Goal: Information Seeking & Learning: Check status

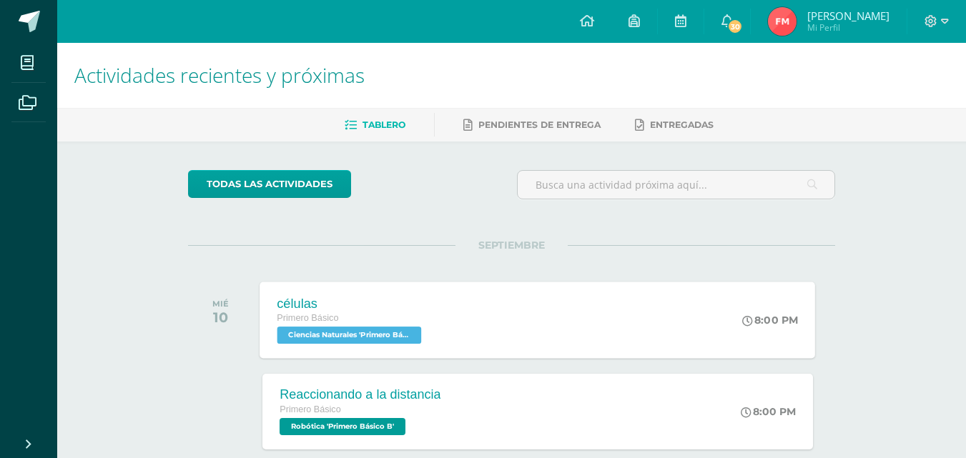
click at [467, 334] on div "células Primero Básico Ciencias Naturales 'Primero Básico B' 8:00 PM células Ci…" at bounding box center [538, 320] width 556 height 77
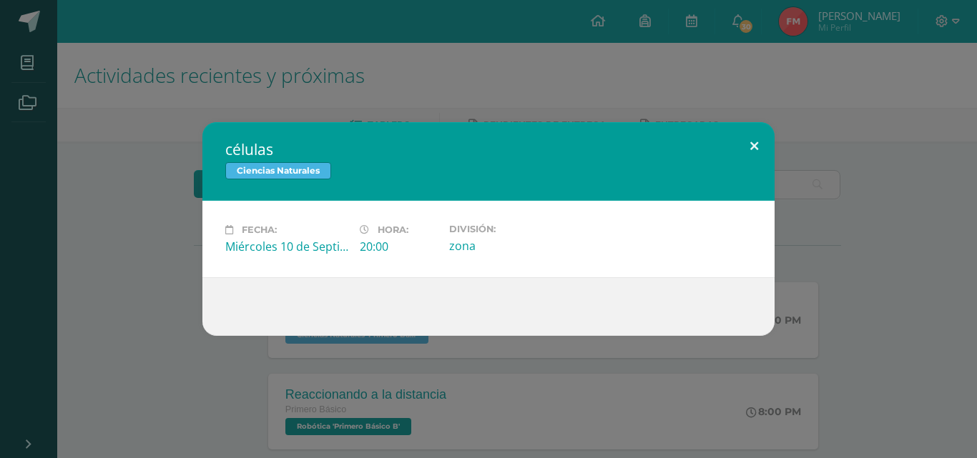
click at [757, 157] on button at bounding box center [754, 146] width 41 height 49
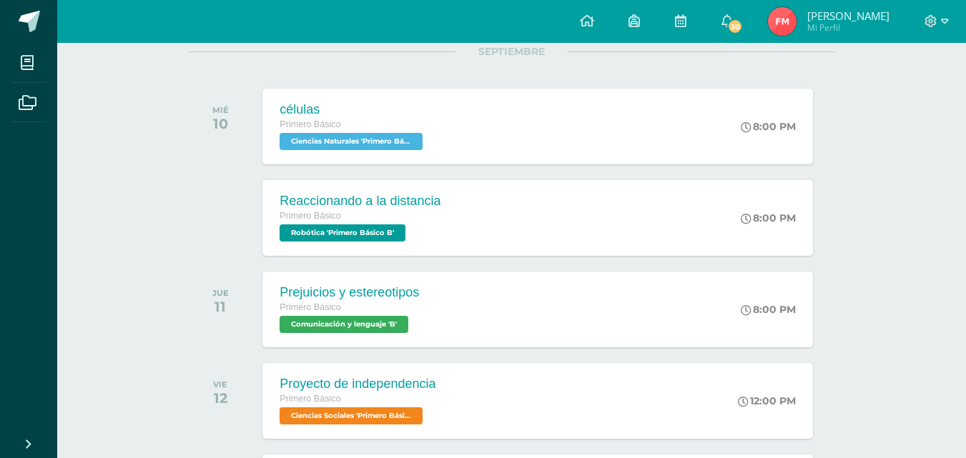
scroll to position [195, 0]
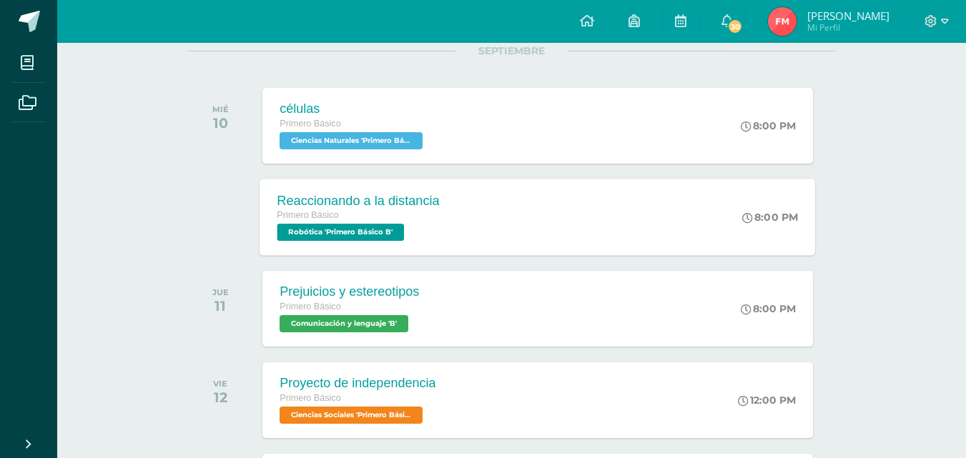
click at [428, 212] on div "Primero Básico" at bounding box center [359, 216] width 162 height 16
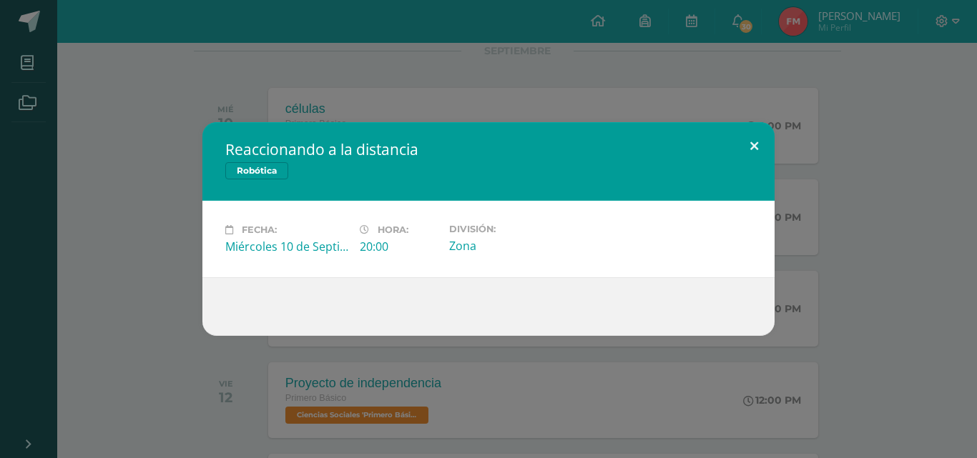
click at [747, 154] on button at bounding box center [754, 146] width 41 height 49
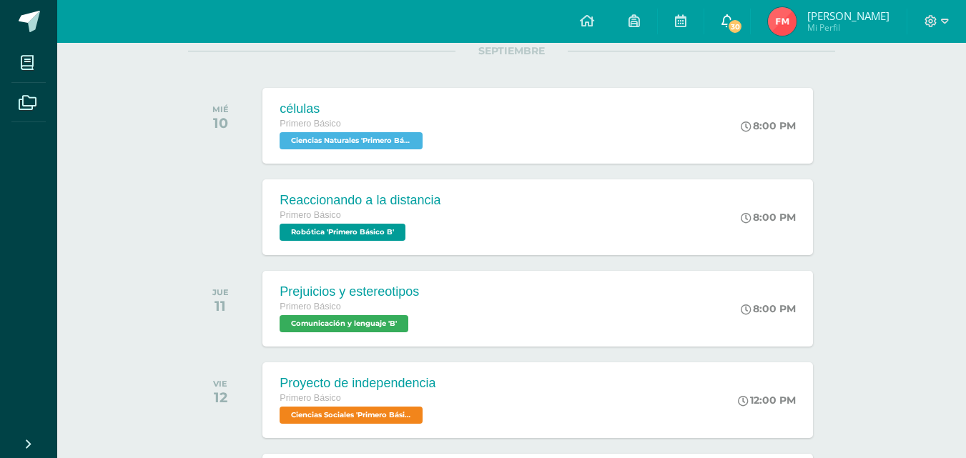
click at [750, 34] on link "30" at bounding box center [728, 21] width 46 height 43
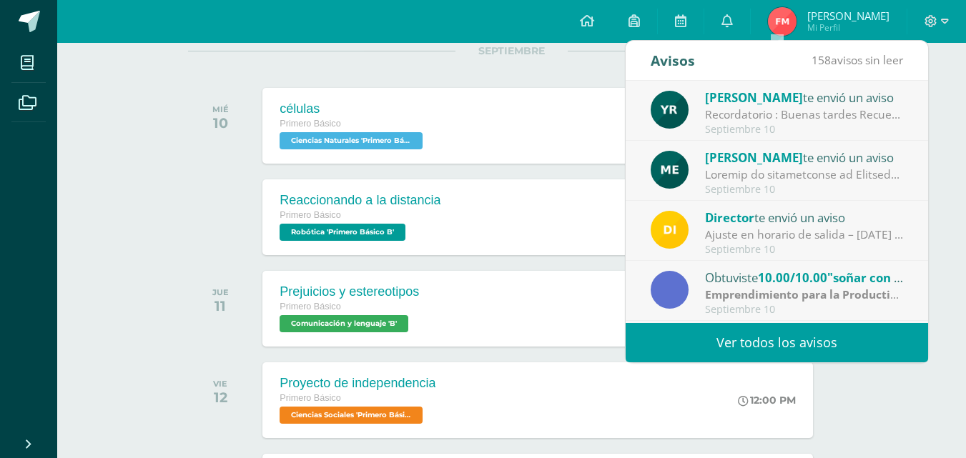
click at [838, 125] on div "Septiembre 10" at bounding box center [804, 130] width 199 height 12
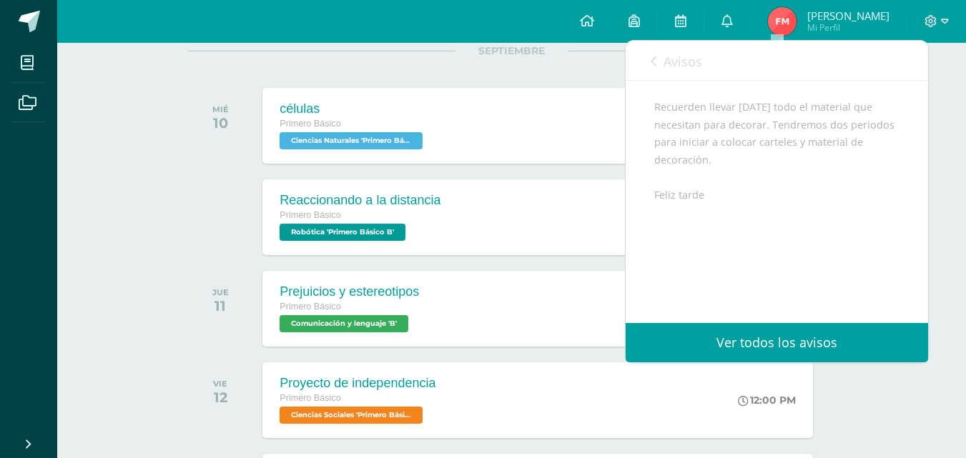
scroll to position [176, 0]
click at [652, 59] on icon at bounding box center [654, 61] width 6 height 11
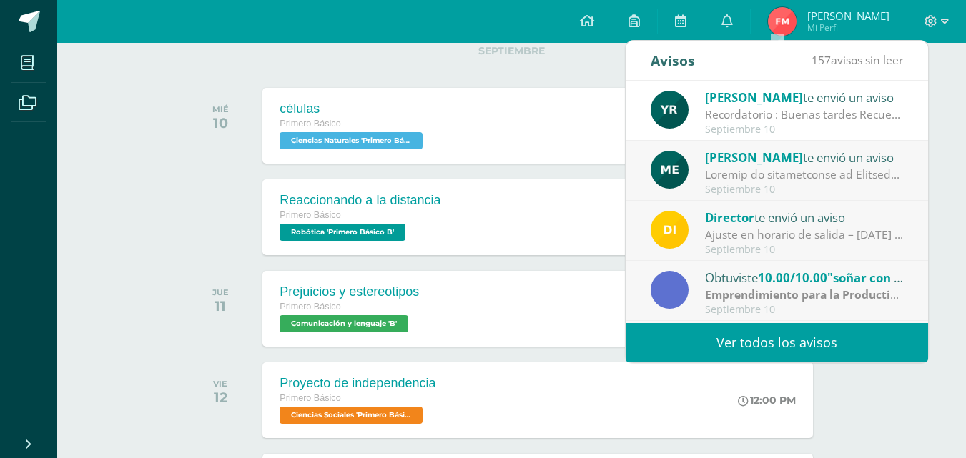
click at [828, 187] on div "Septiembre 10" at bounding box center [804, 190] width 199 height 12
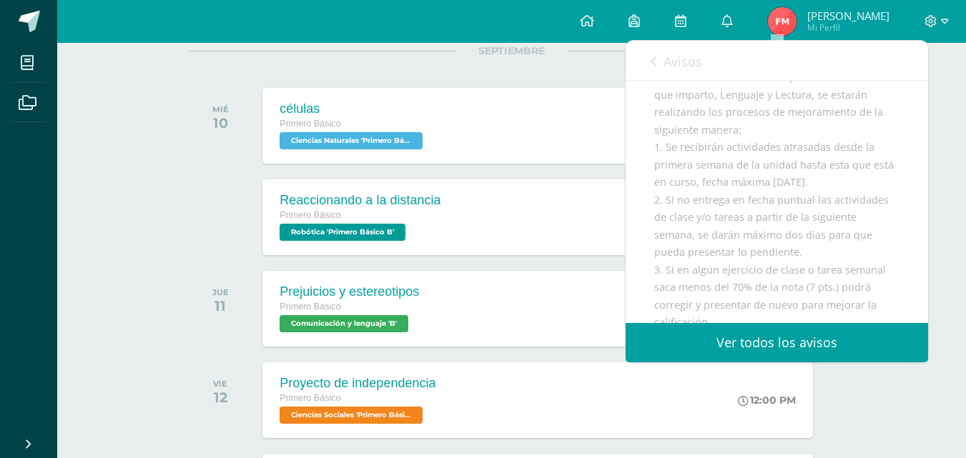
click at [662, 57] on link "Avisos" at bounding box center [676, 61] width 51 height 41
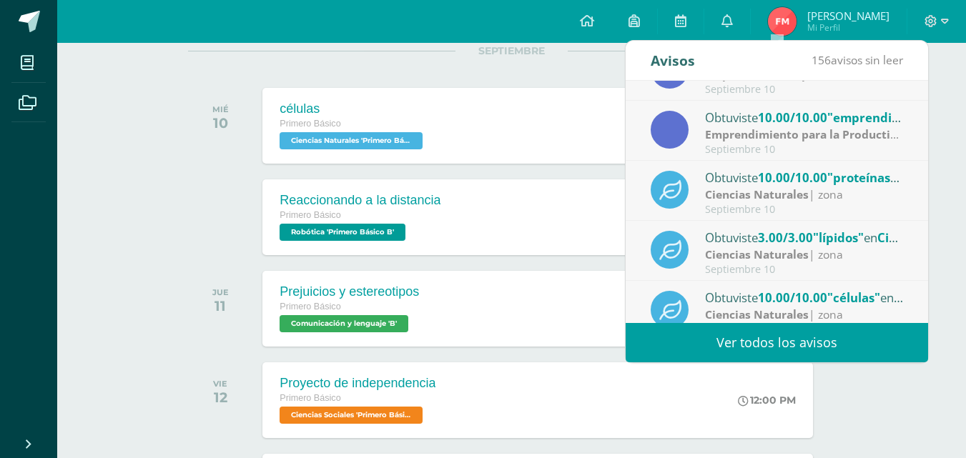
scroll to position [238, 0]
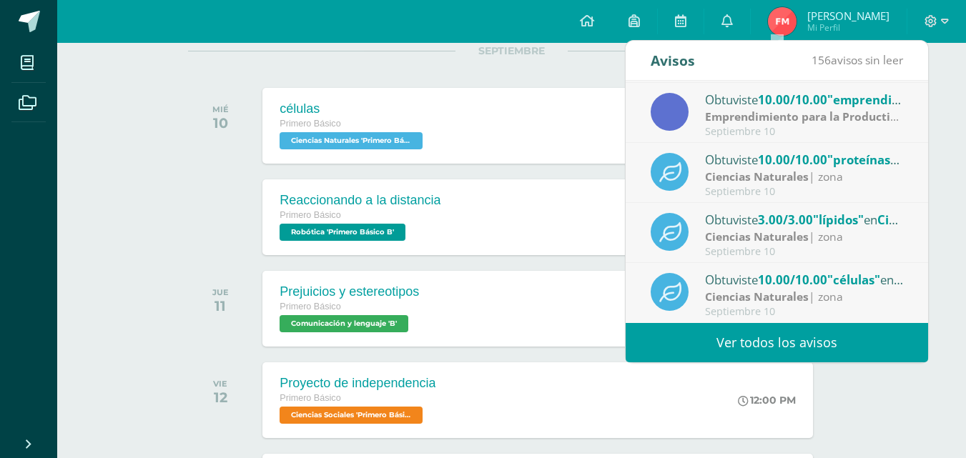
click at [813, 335] on link "Ver todos los avisos" at bounding box center [777, 342] width 303 height 39
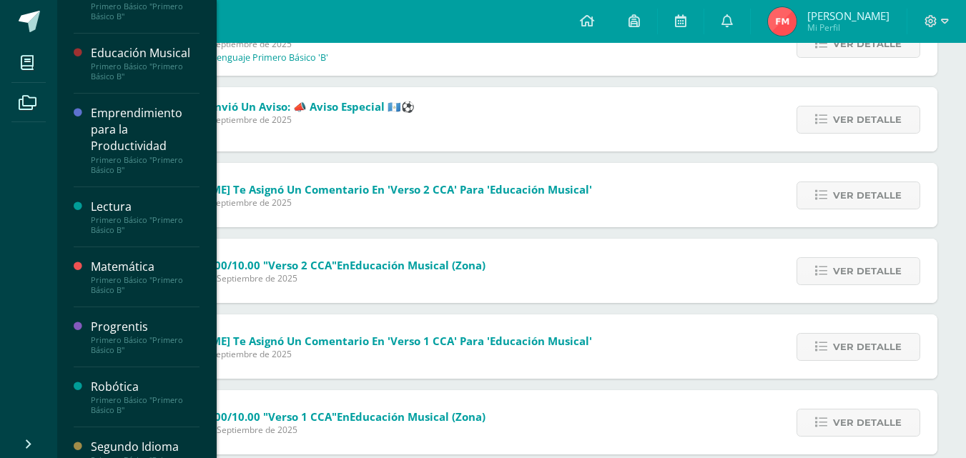
scroll to position [486, 0]
click at [158, 211] on div "Lectura" at bounding box center [145, 205] width 109 height 16
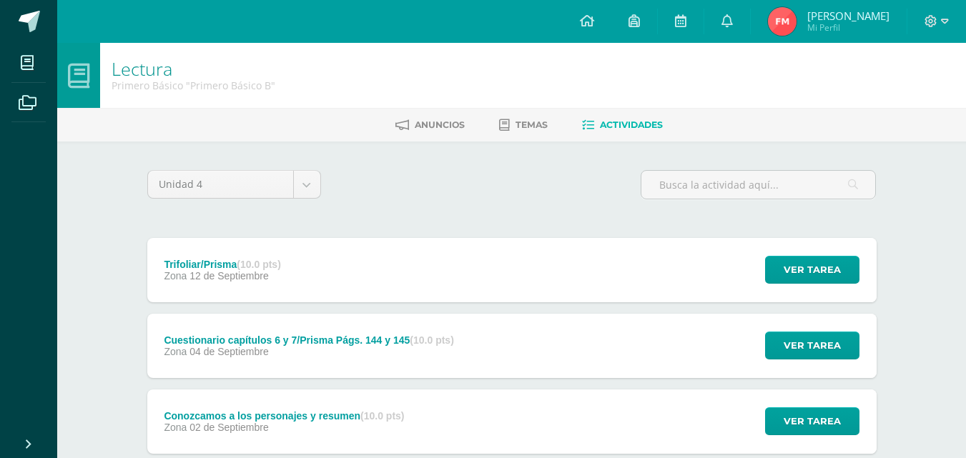
click at [441, 256] on div "Trifoliar/Prisma (10.0 pts) Zona [DATE] Ver tarea Trifoliar/Prisma Lectura Carg…" at bounding box center [512, 270] width 730 height 64
